Goal: Navigation & Orientation: Find specific page/section

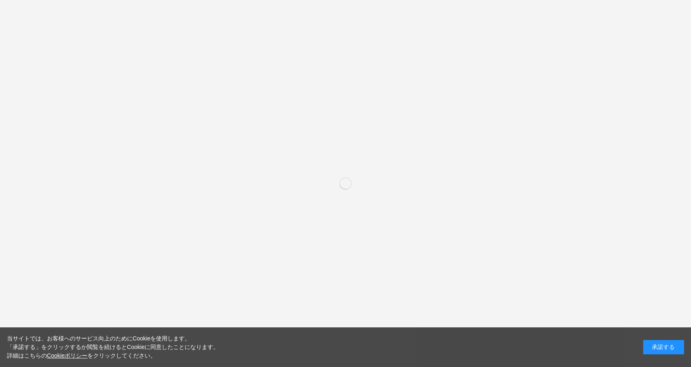
click at [676, 344] on div "承諾する" at bounding box center [663, 347] width 41 height 14
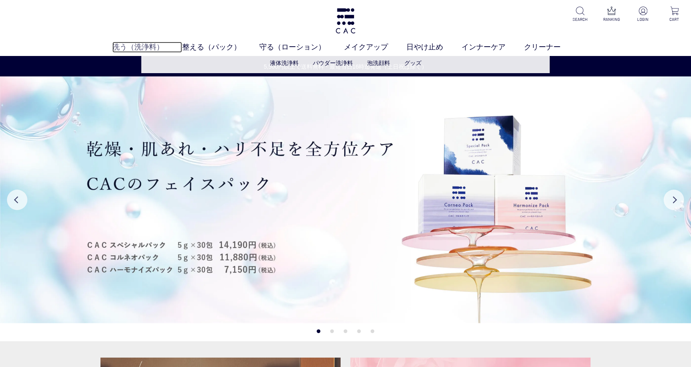
click at [128, 45] on link "洗う（洗浄料）" at bounding box center [147, 47] width 70 height 11
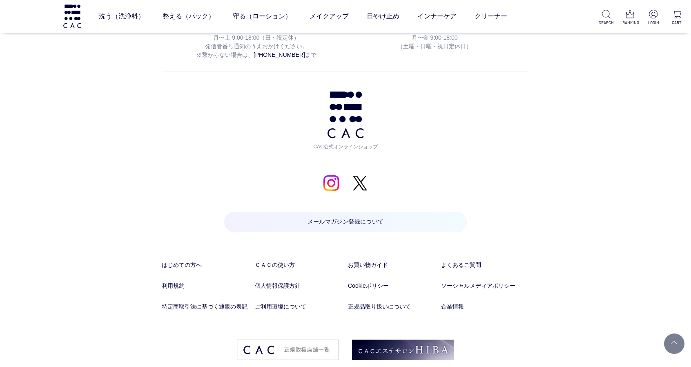
scroll to position [1473, 0]
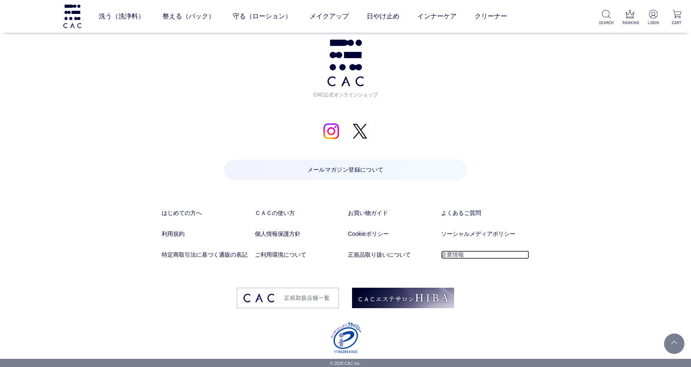
click at [458, 253] on link "企業情報" at bounding box center [485, 254] width 88 height 9
